Goal: Find specific page/section: Find specific page/section

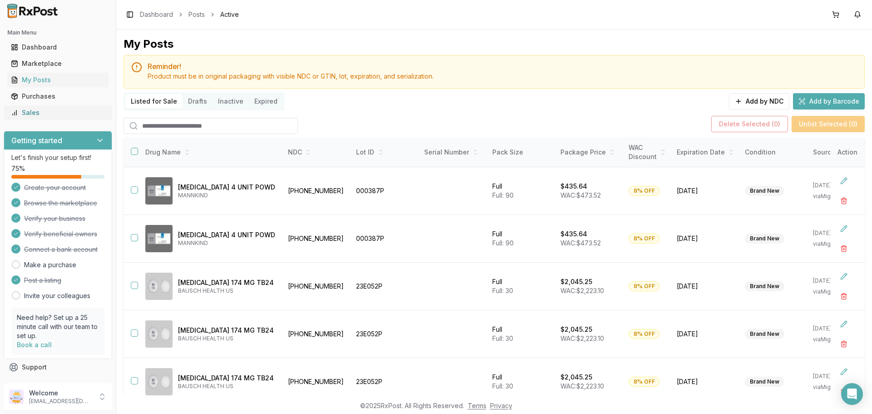
click at [40, 116] on div "Sales" at bounding box center [58, 112] width 94 height 9
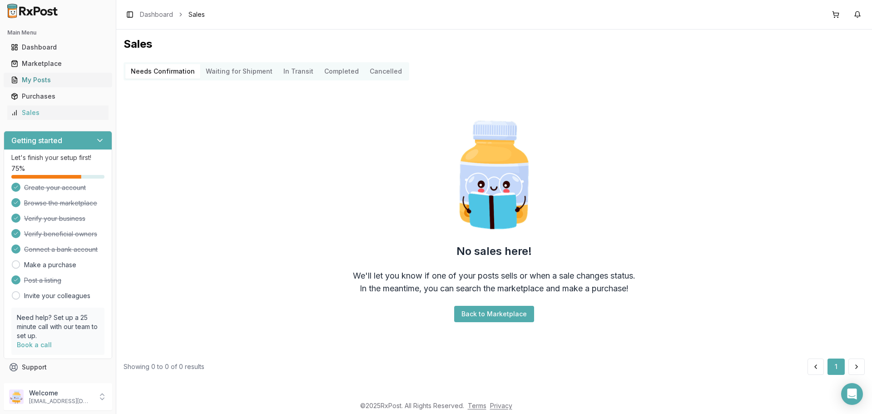
click at [86, 81] on div "My Posts" at bounding box center [58, 79] width 94 height 9
